Goal: Information Seeking & Learning: Learn about a topic

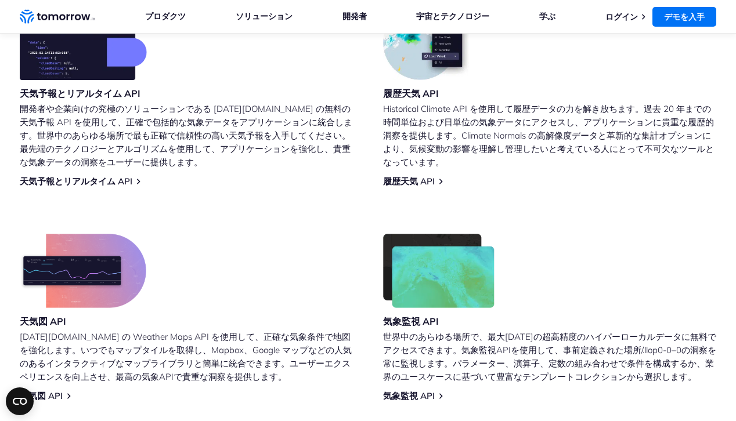
scroll to position [523, 0]
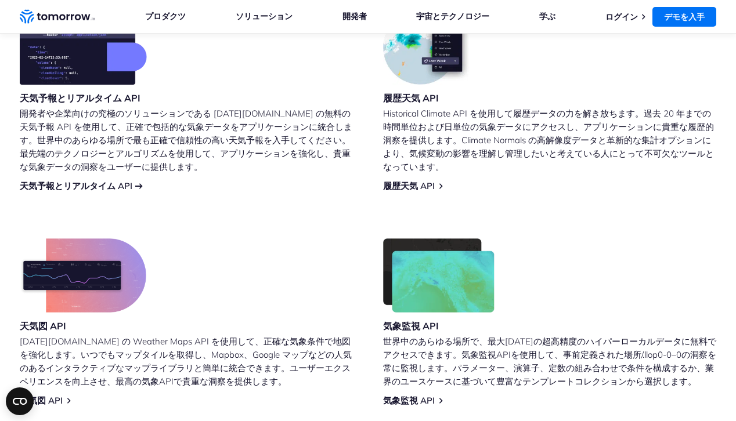
click at [81, 186] on link "天気予報とリアルタイム API" at bounding box center [76, 187] width 113 height 12
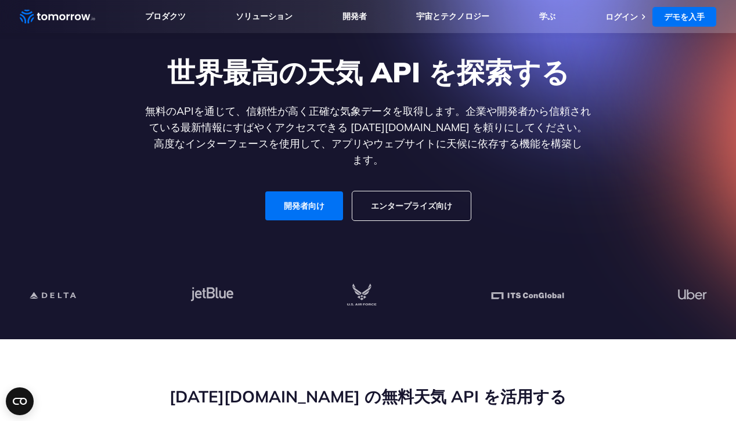
scroll to position [58, 0]
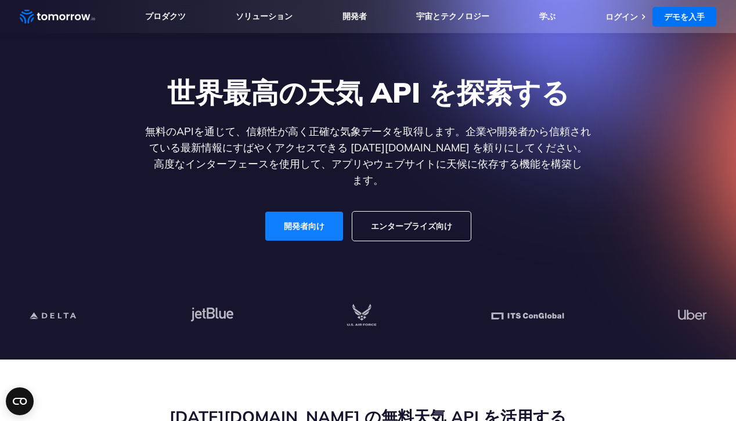
click at [315, 218] on link "開発者向け" at bounding box center [304, 226] width 78 height 29
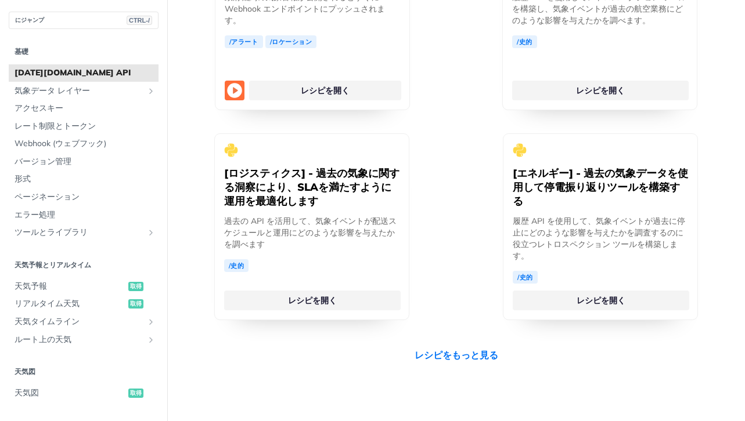
scroll to position [3193, 0]
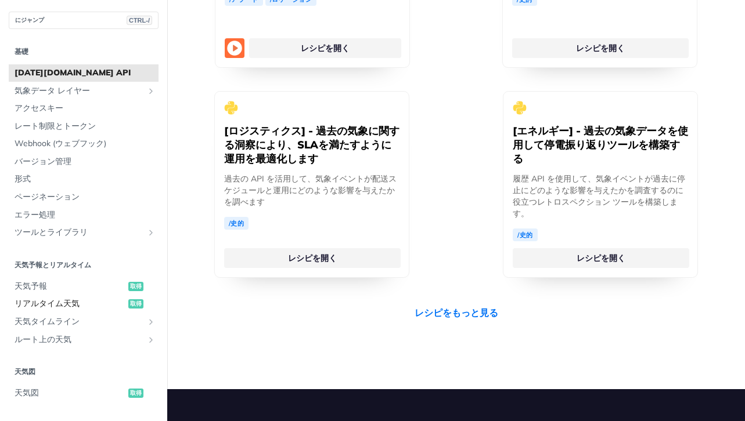
click at [53, 303] on span "リアルタイム天気" at bounding box center [70, 304] width 111 height 12
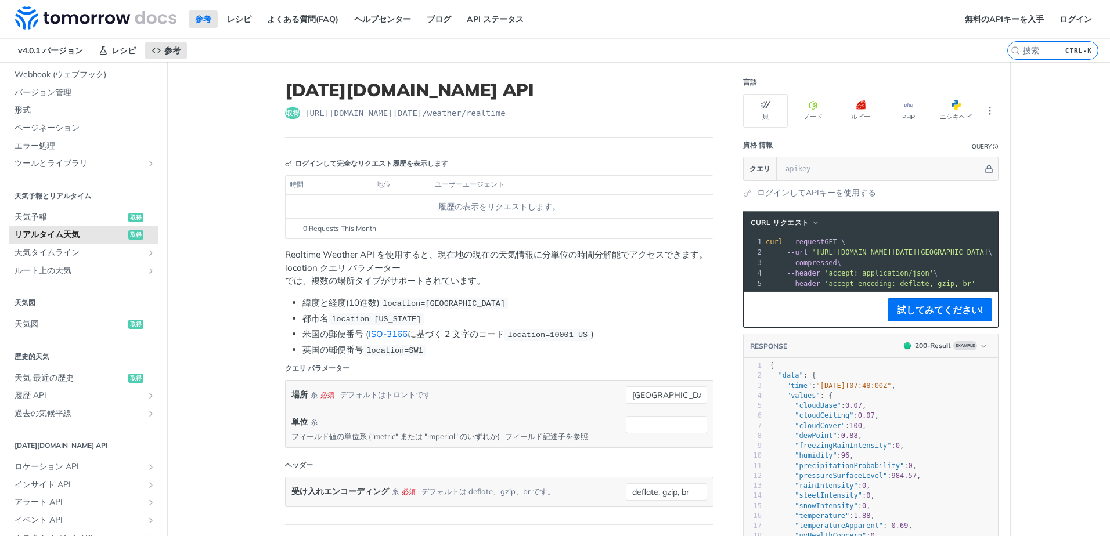
scroll to position [174, 0]
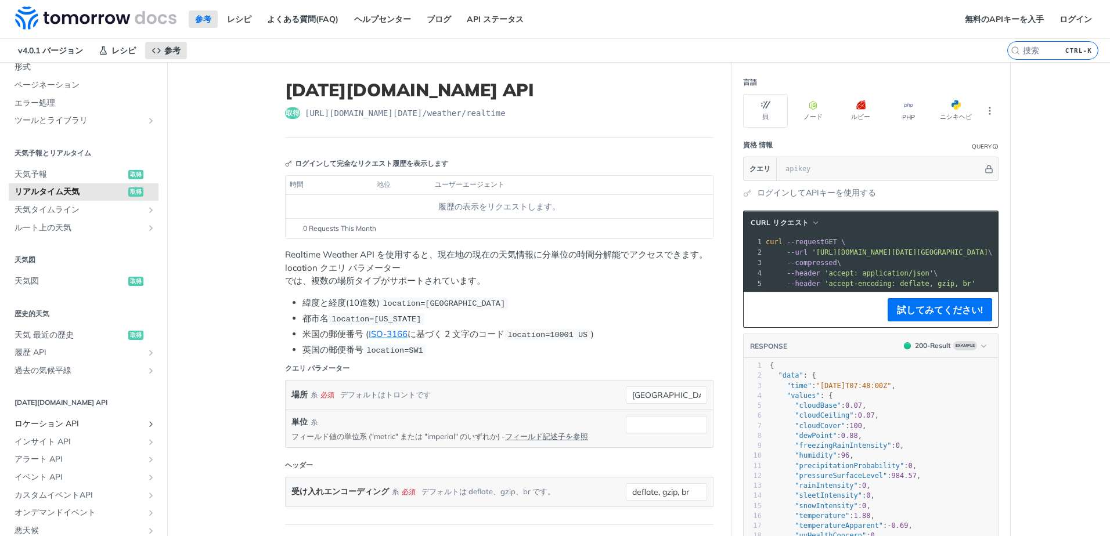
click at [146, 421] on icon "Locations API のサブページを表示する" at bounding box center [150, 424] width 9 height 9
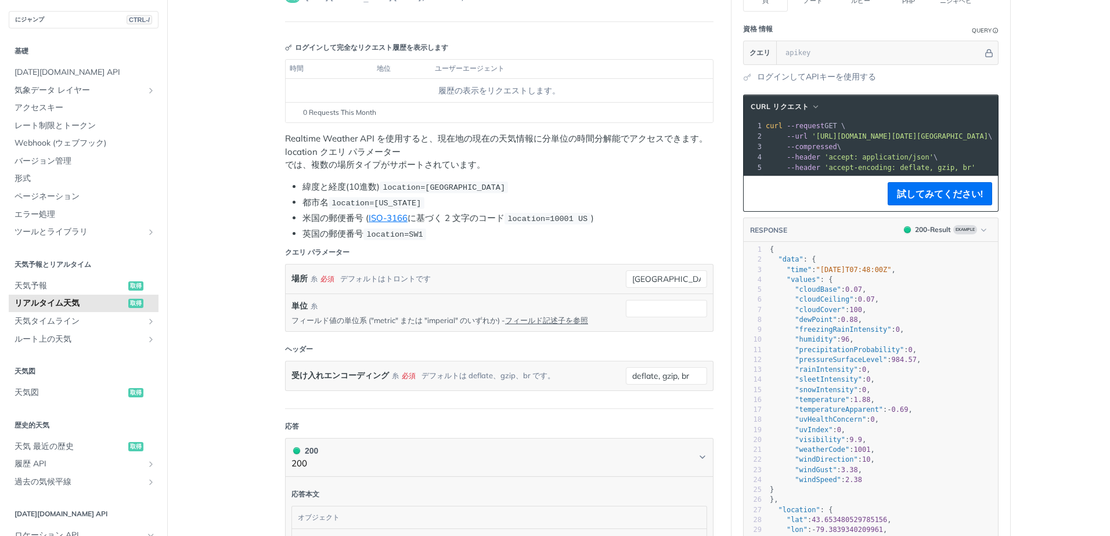
scroll to position [0, 0]
click at [84, 145] on span "Webhook (ウェブフック)" at bounding box center [85, 144] width 141 height 12
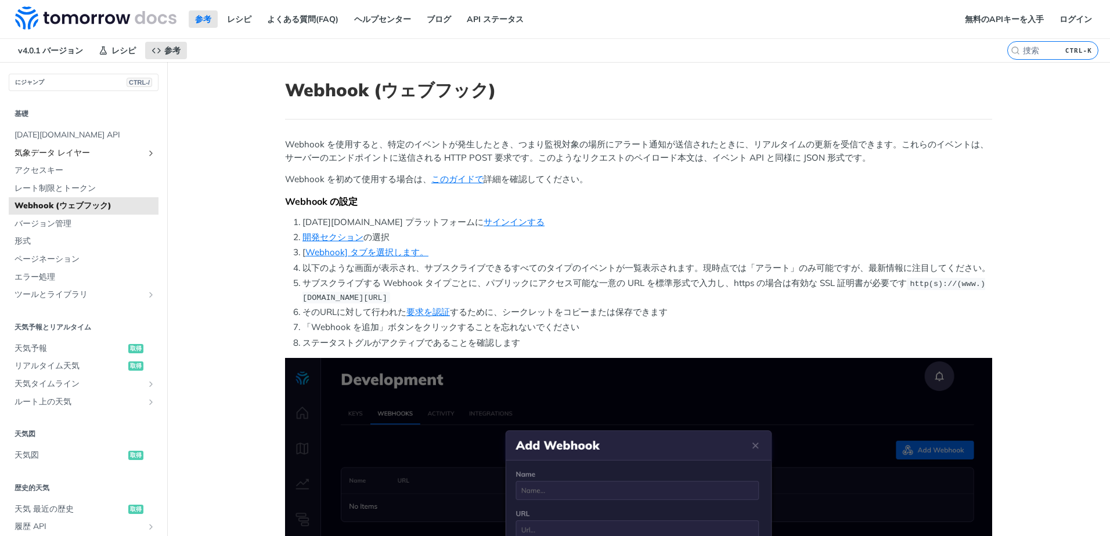
click at [146, 153] on icon "気象データレイヤーのサブページの表示" at bounding box center [150, 153] width 9 height 9
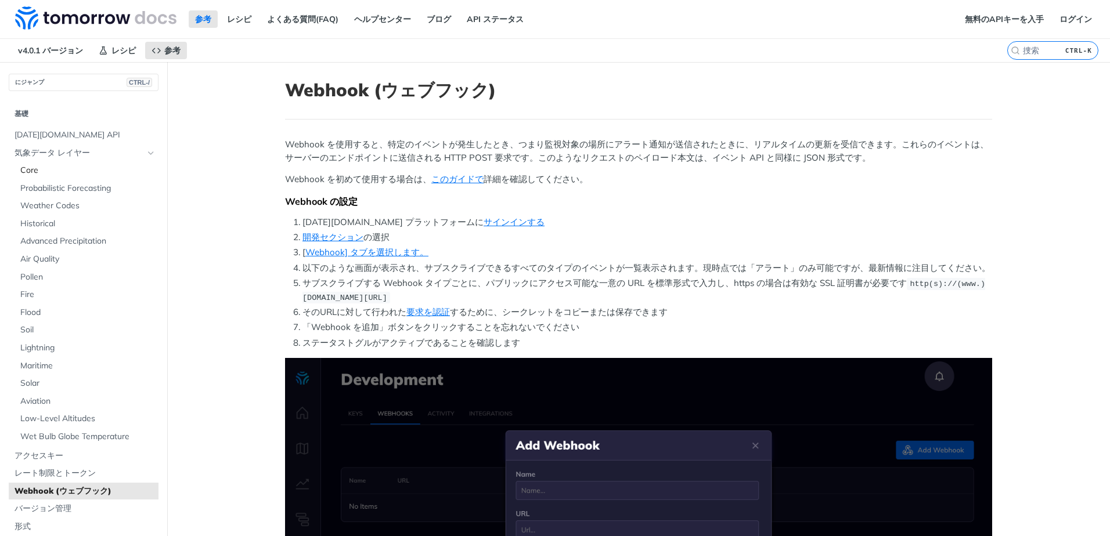
click at [26, 169] on span "Core" at bounding box center [87, 171] width 135 height 12
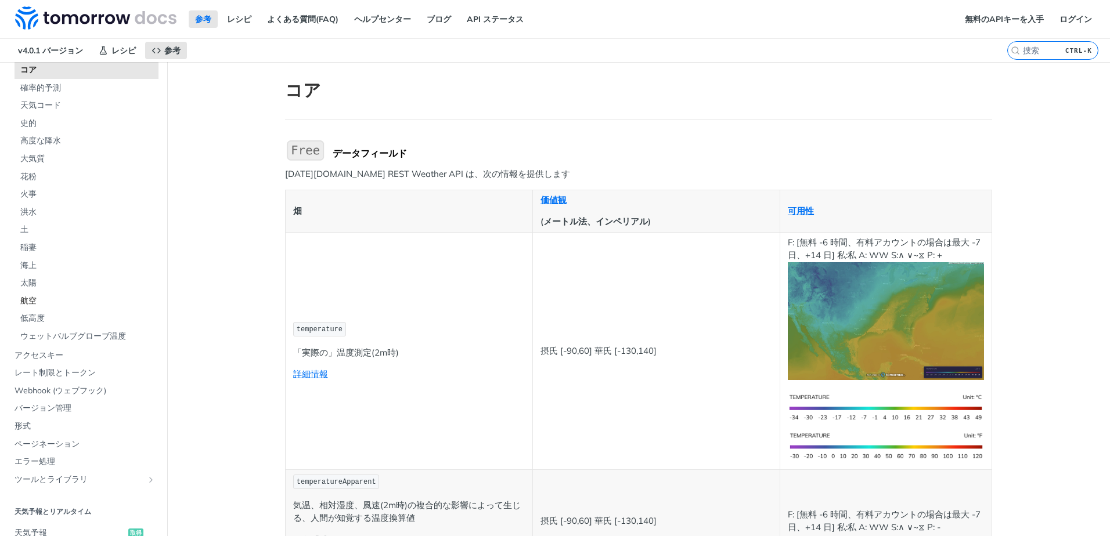
scroll to position [116, 0]
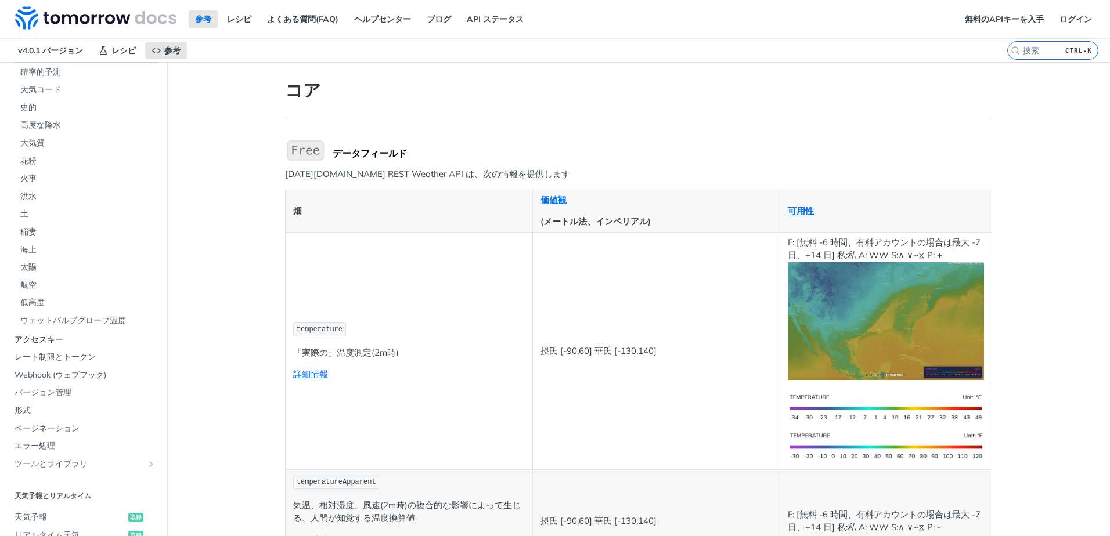
click at [49, 340] on span "アクセスキー" at bounding box center [85, 340] width 141 height 12
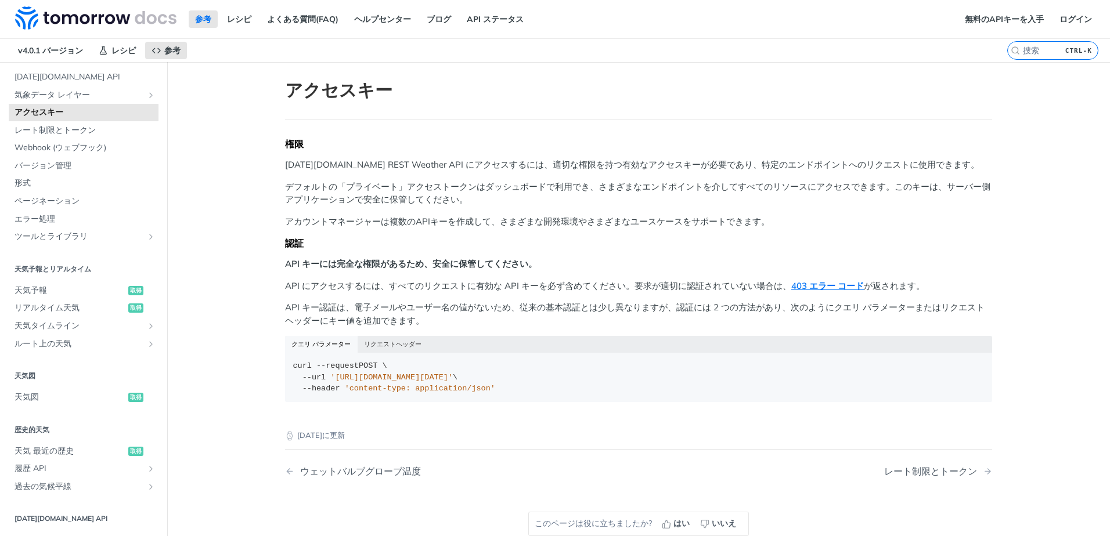
scroll to position [58, 0]
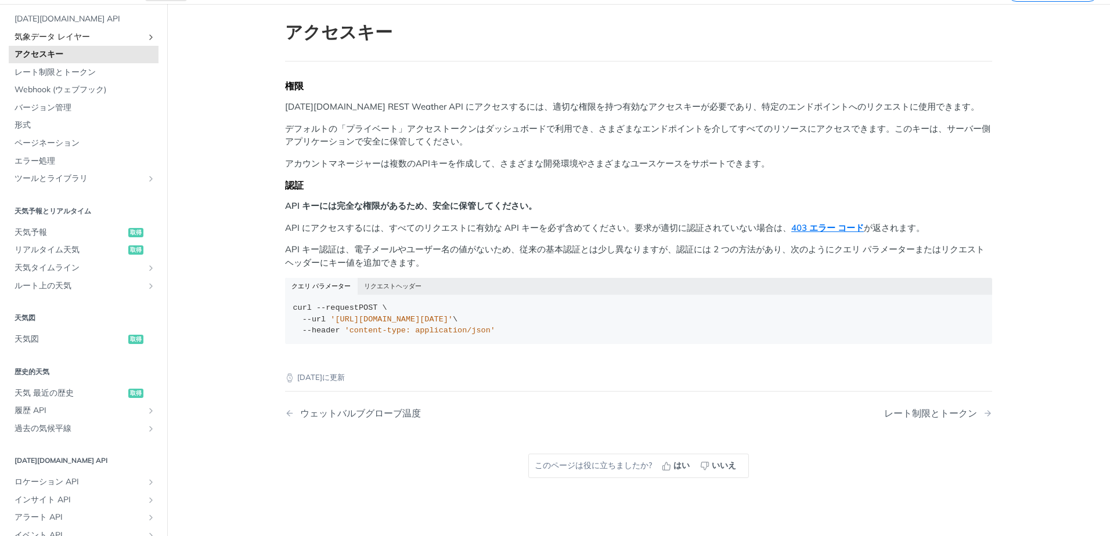
click at [58, 37] on span "気象データ レイヤー" at bounding box center [79, 37] width 129 height 12
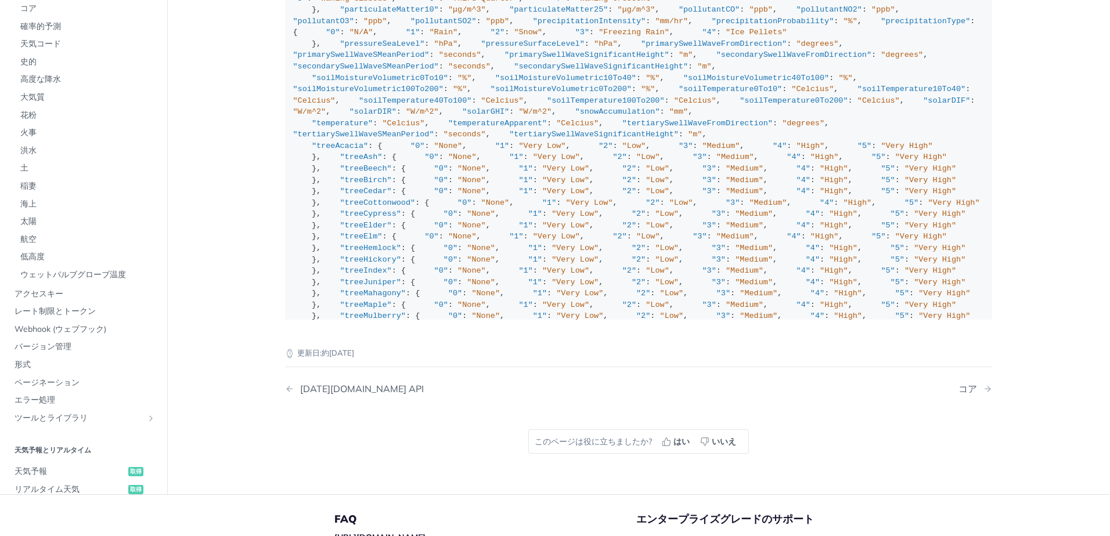
scroll to position [1499, 0]
